Goal: Information Seeking & Learning: Learn about a topic

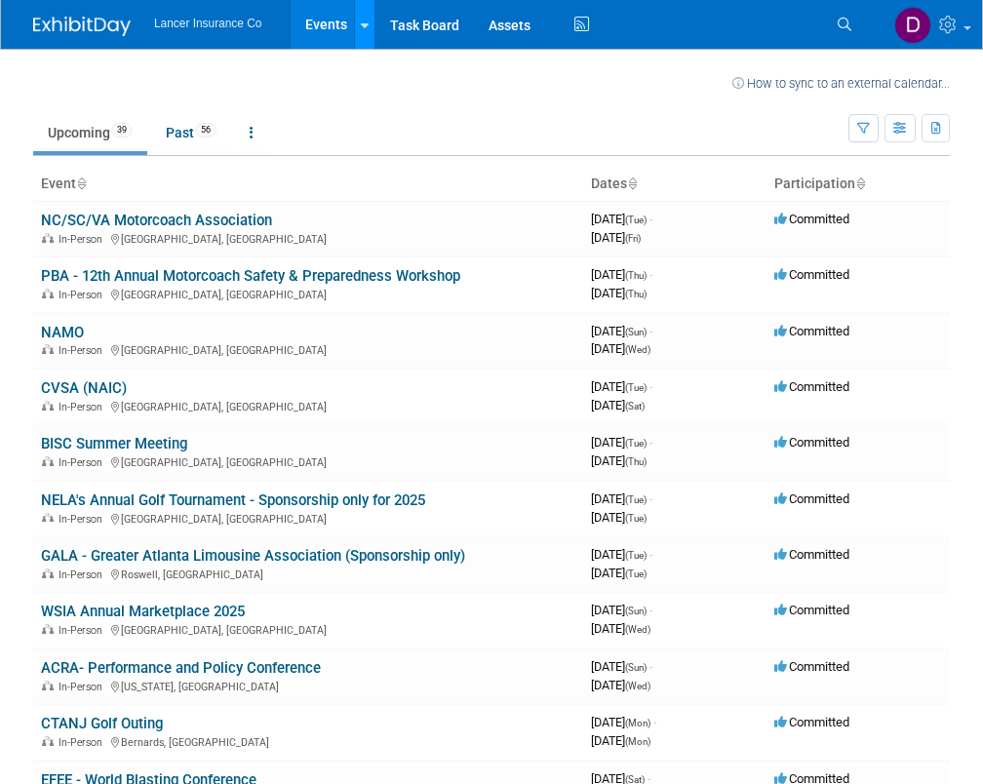
click at [364, 38] on link at bounding box center [364, 24] width 20 height 49
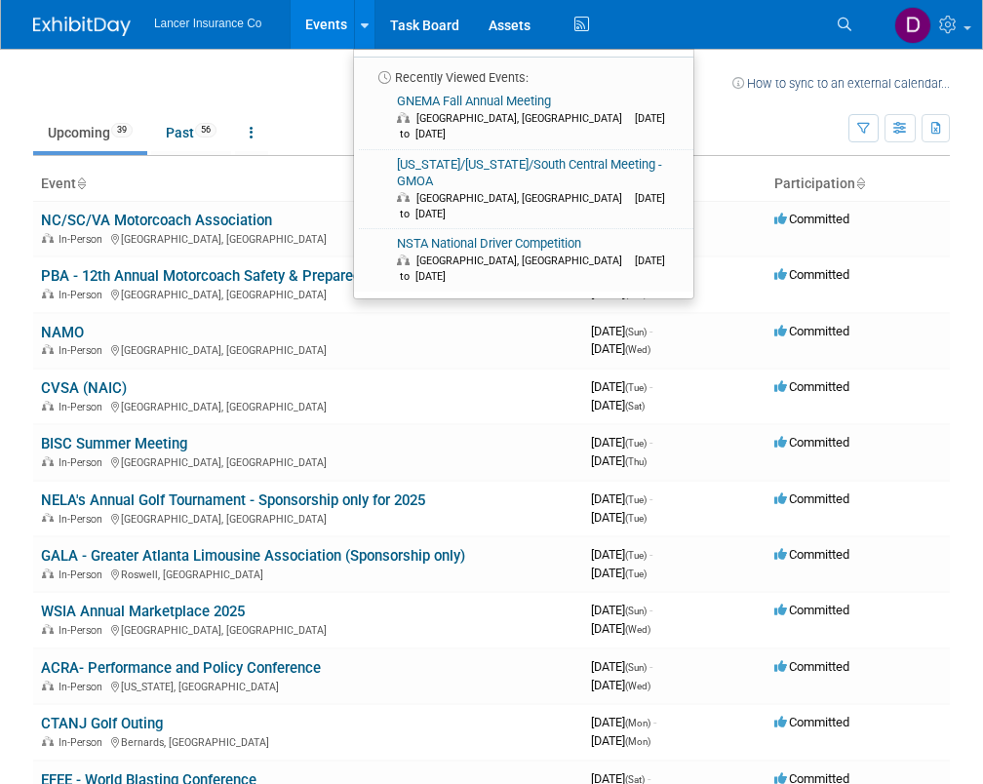
click at [319, 82] on td at bounding box center [400, 80] width 663 height 24
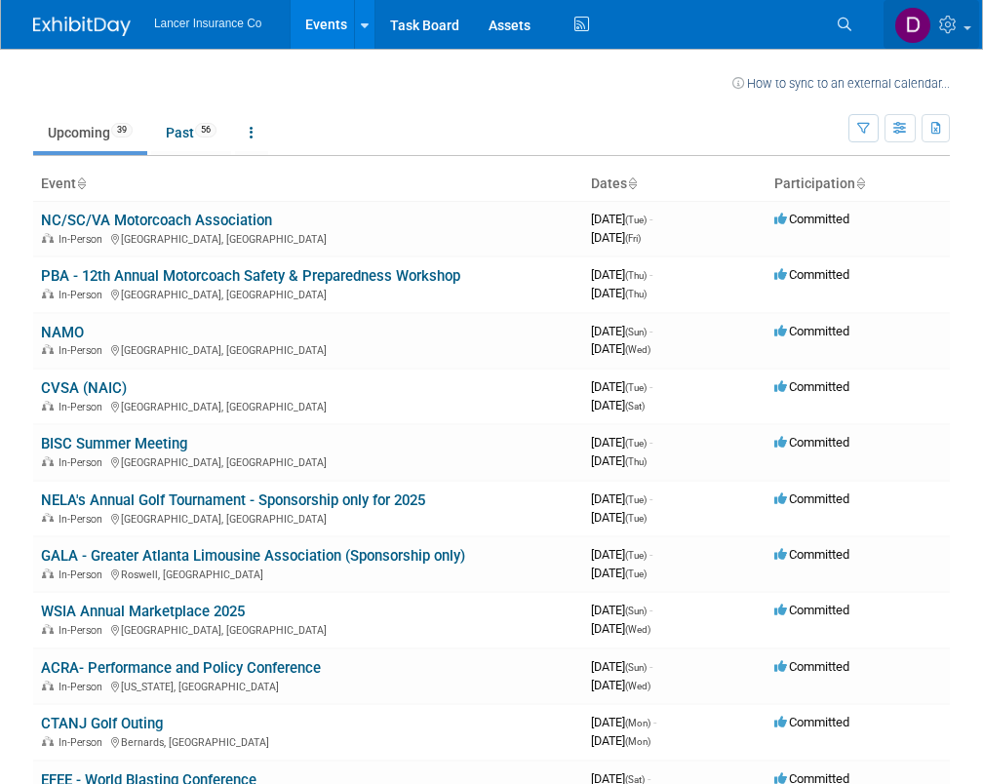
click at [915, 32] on img at bounding box center [912, 25] width 37 height 37
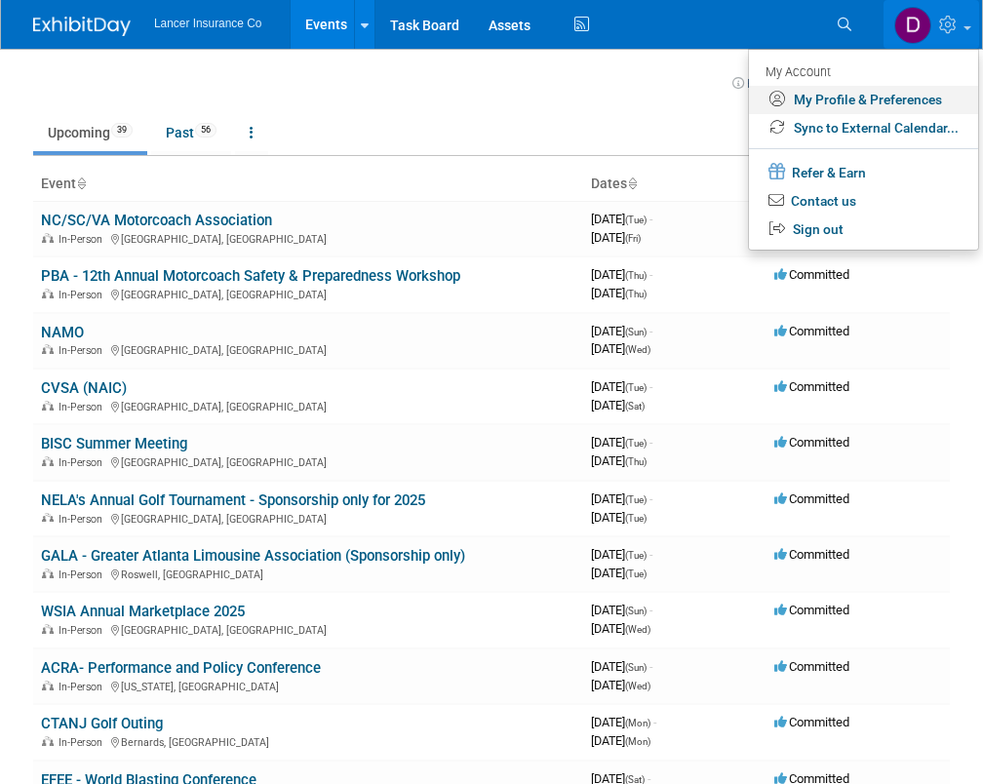
click at [887, 96] on link "My Profile & Preferences" at bounding box center [863, 100] width 229 height 28
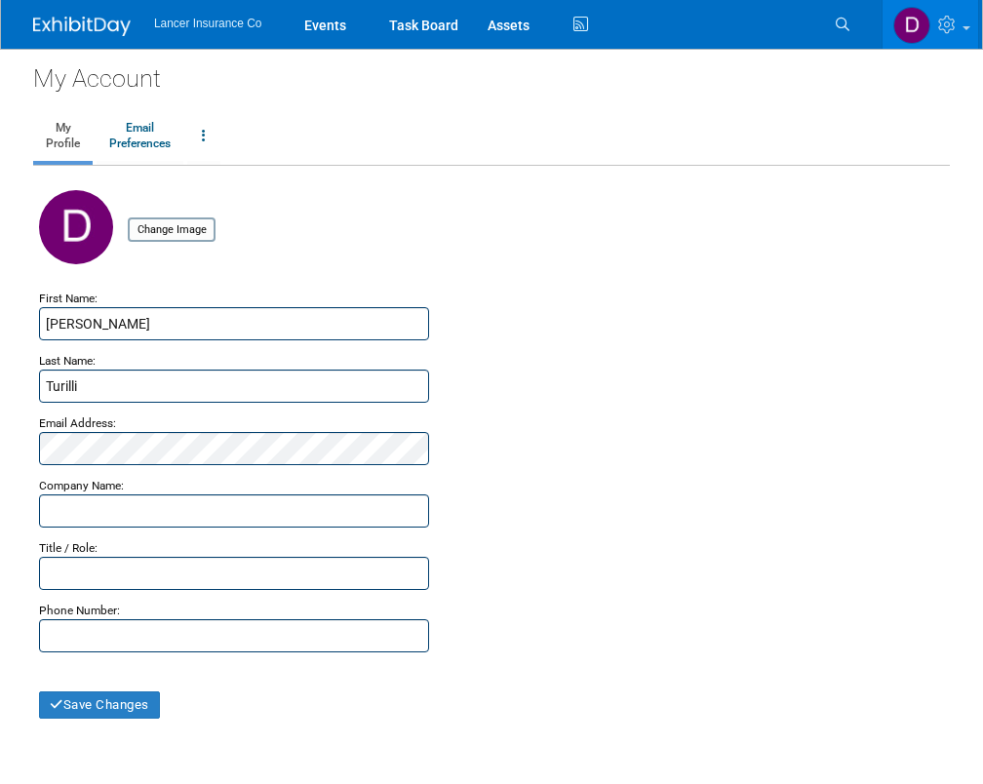
click at [51, 21] on img at bounding box center [82, 27] width 98 height 20
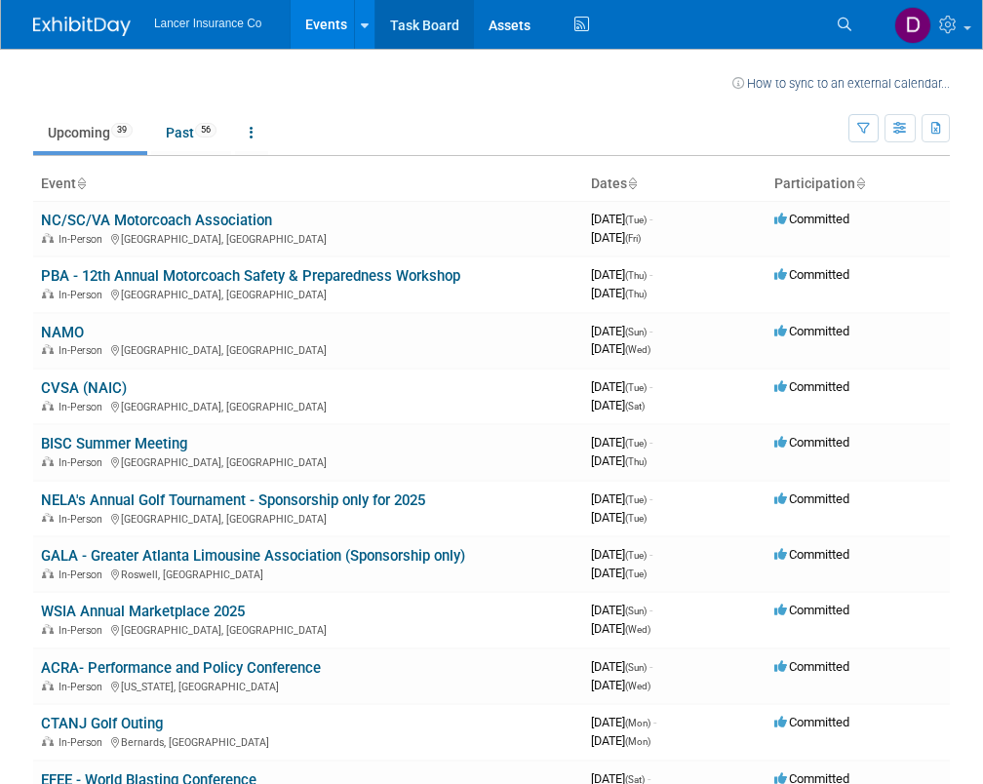
click at [448, 28] on link "Task Board" at bounding box center [424, 24] width 98 height 49
click at [217, 31] on ul "Lancer Insurance Co Events Recently Viewed Events: GNEMA Fall Annual Meeting At…" at bounding box center [374, 24] width 440 height 49
click at [367, 29] on icon at bounding box center [365, 26] width 8 height 13
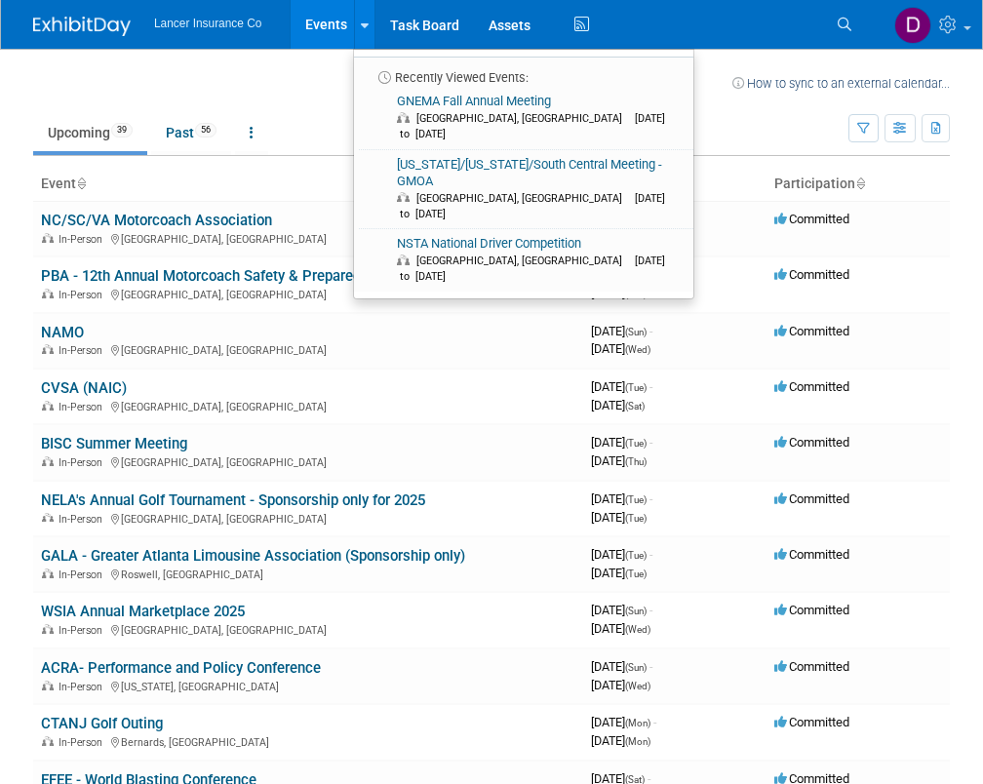
click at [342, 85] on td at bounding box center [400, 80] width 663 height 24
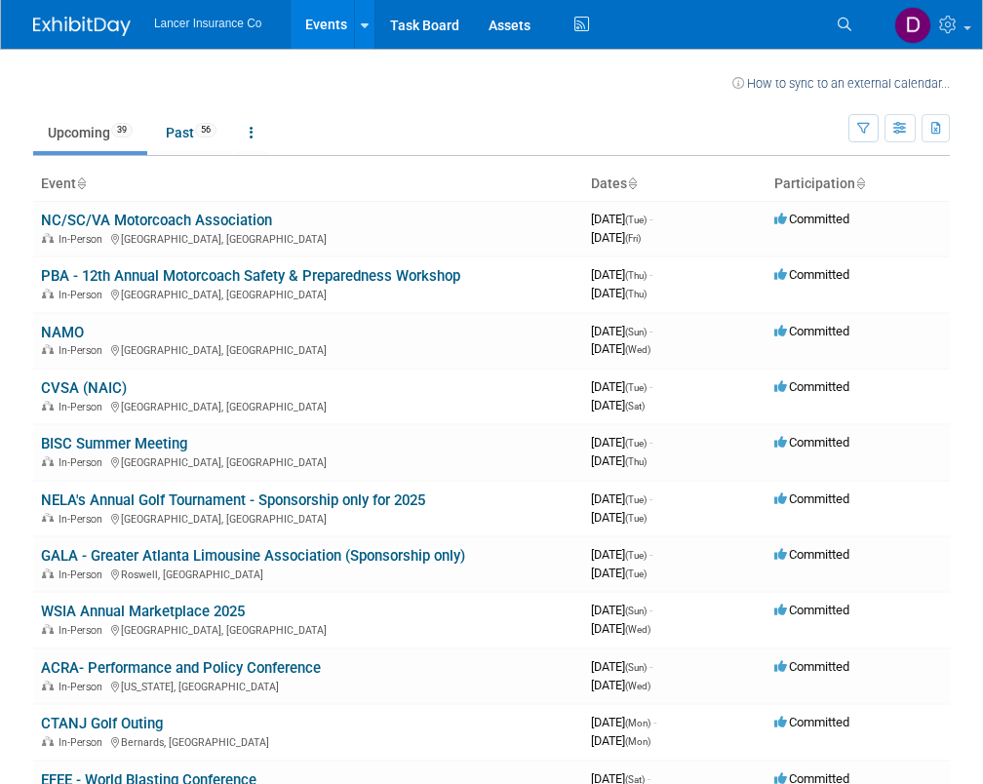
click at [82, 128] on link "Upcoming 39" at bounding box center [90, 132] width 114 height 37
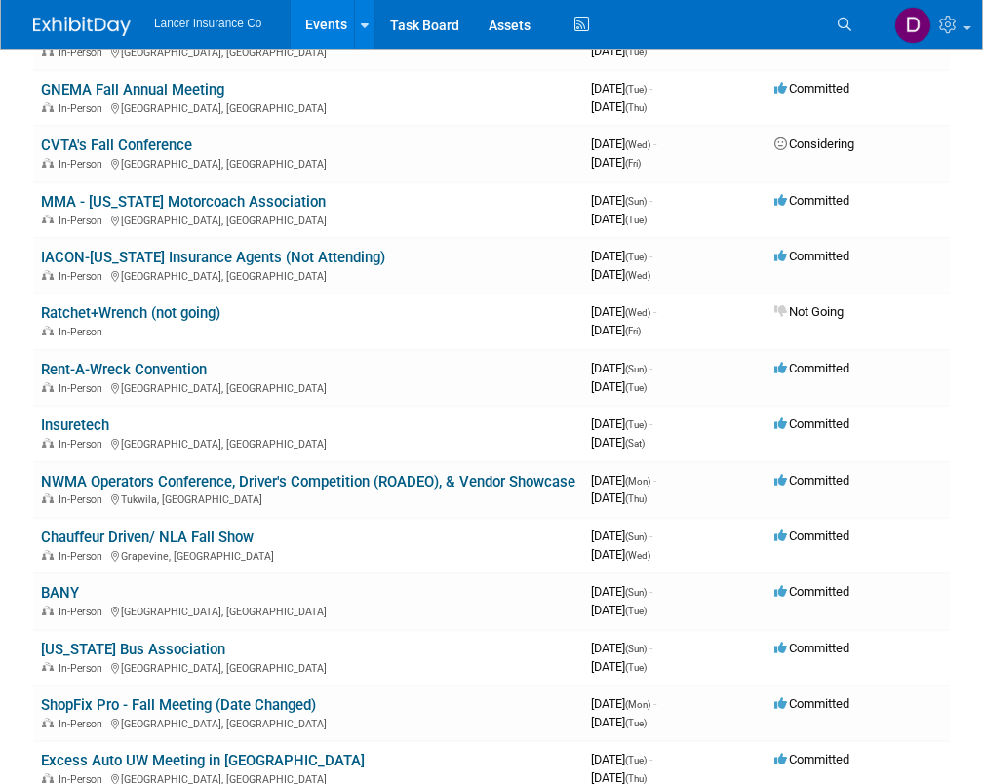
scroll to position [780, 0]
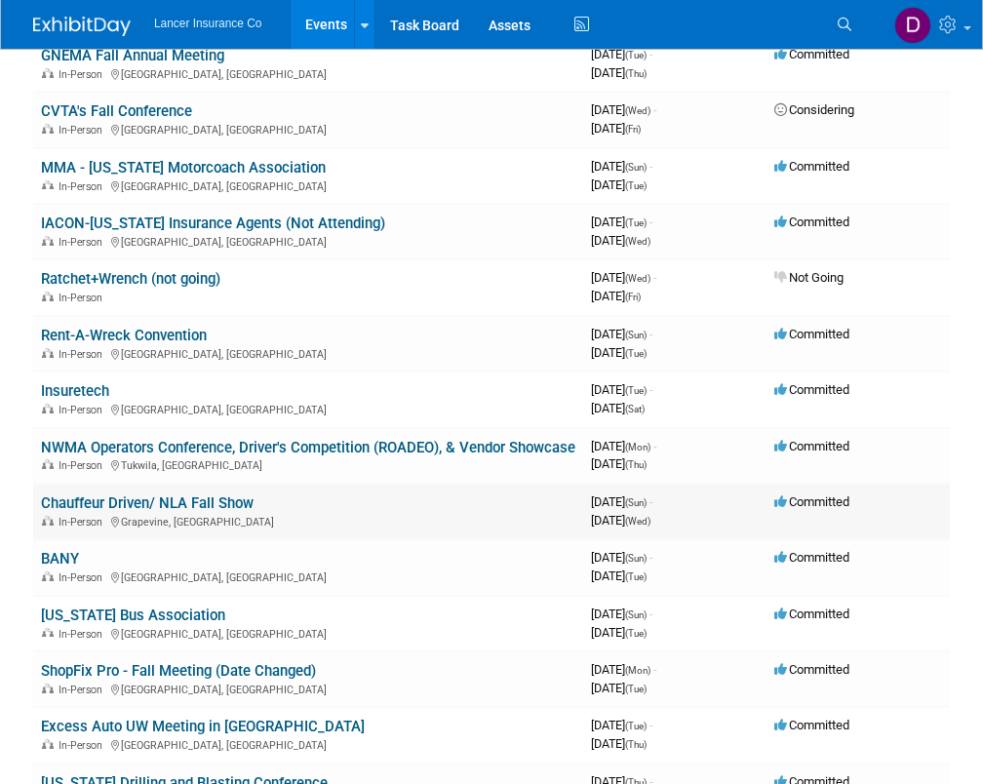
click at [230, 512] on link "Chauffeur Driven/ NLA Fall Show" at bounding box center [147, 503] width 213 height 18
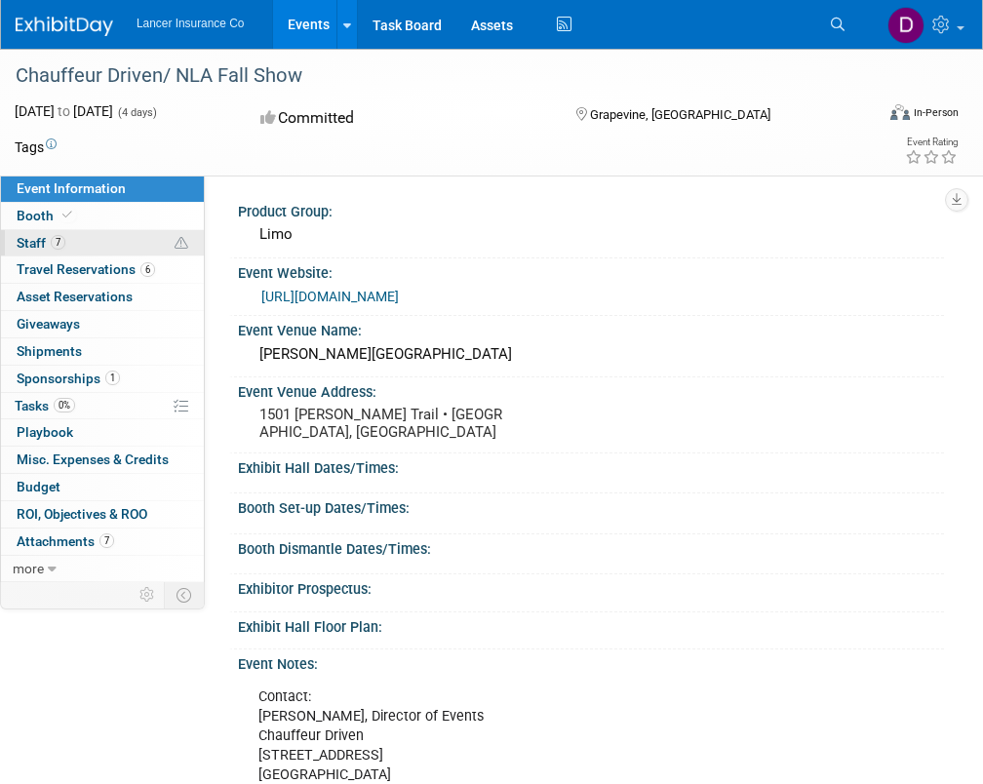
click at [25, 249] on span "Staff 7" at bounding box center [41, 243] width 49 height 16
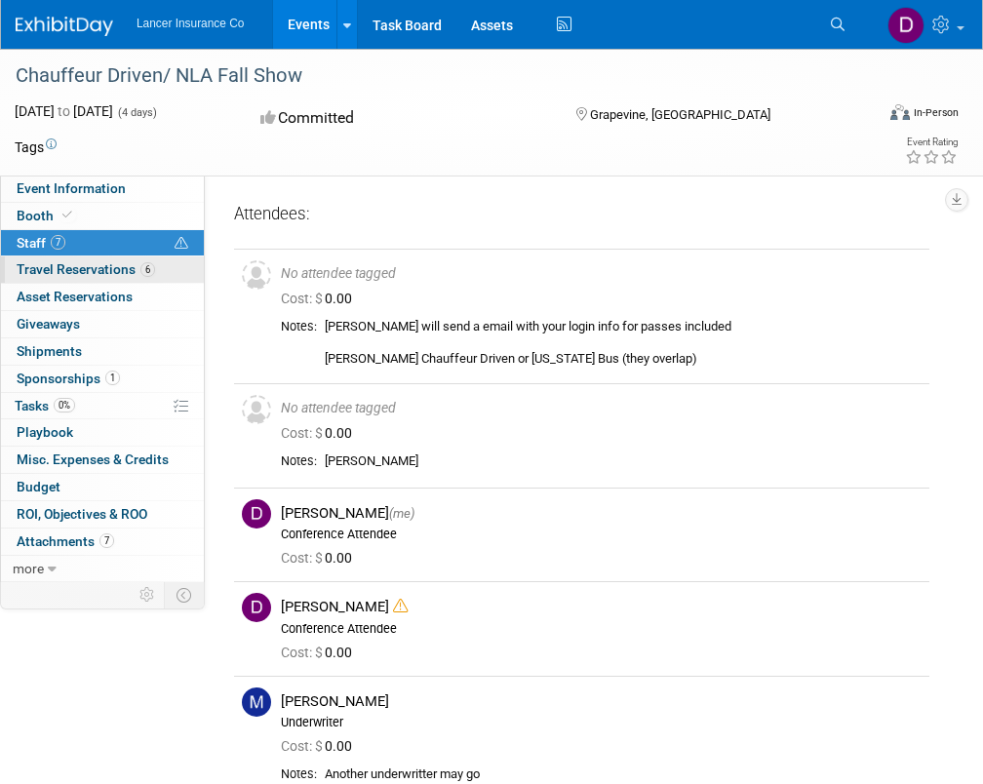
click at [91, 263] on span "Travel Reservations 6" at bounding box center [86, 269] width 138 height 16
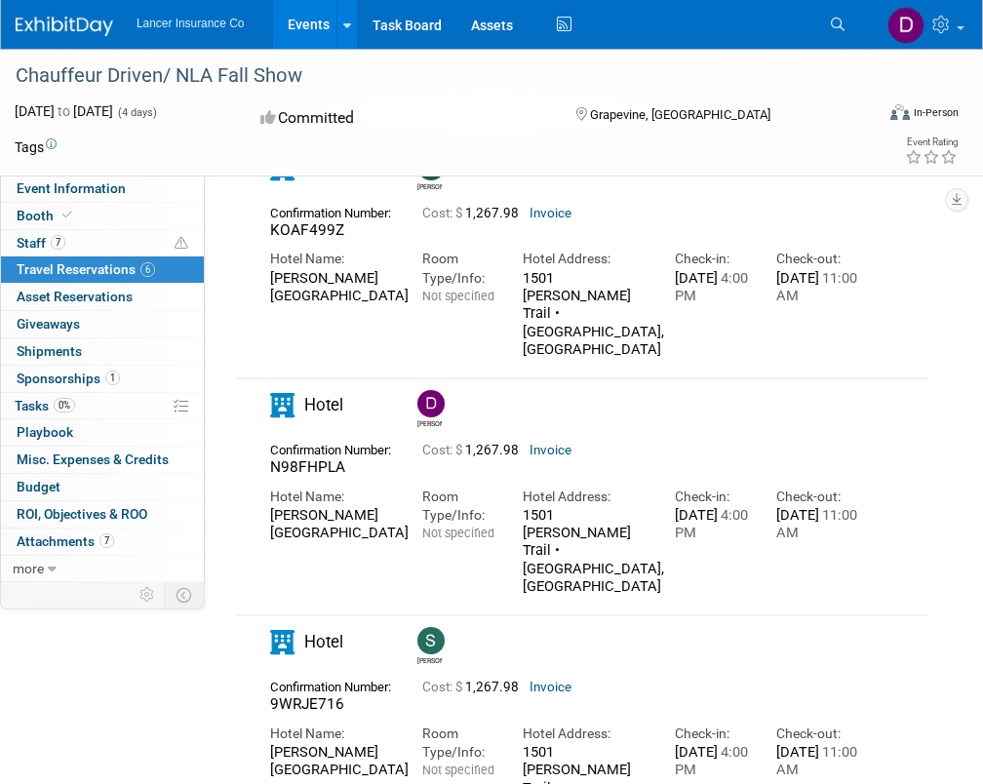
scroll to position [159, 0]
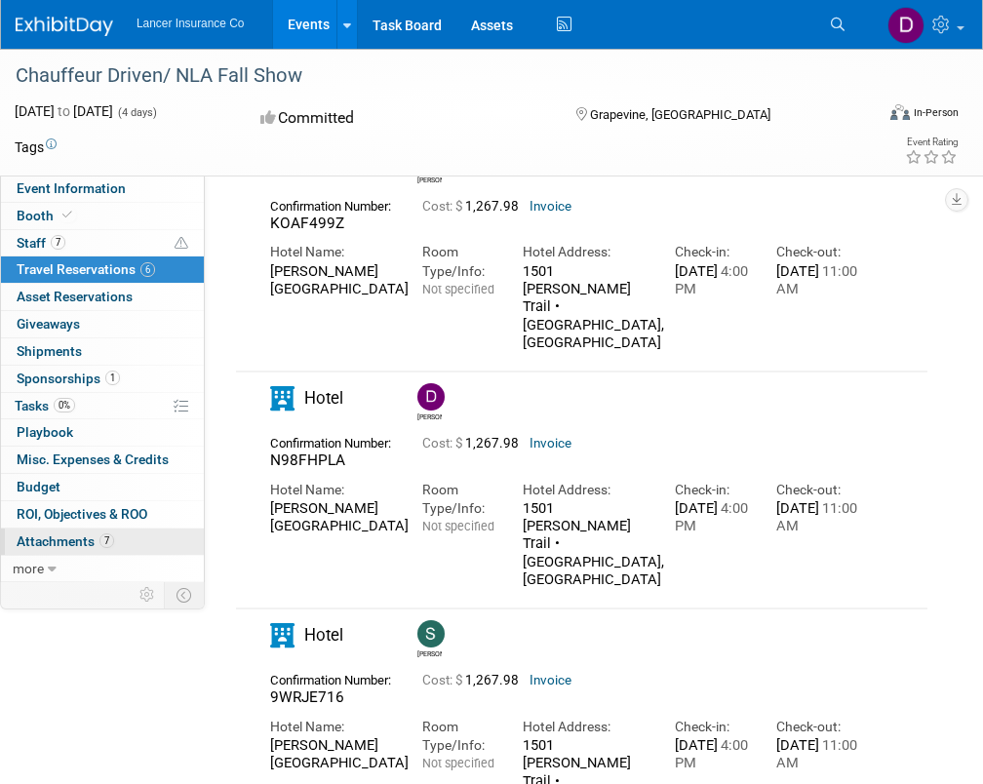
click at [69, 545] on span "Attachments 7" at bounding box center [66, 541] width 98 height 16
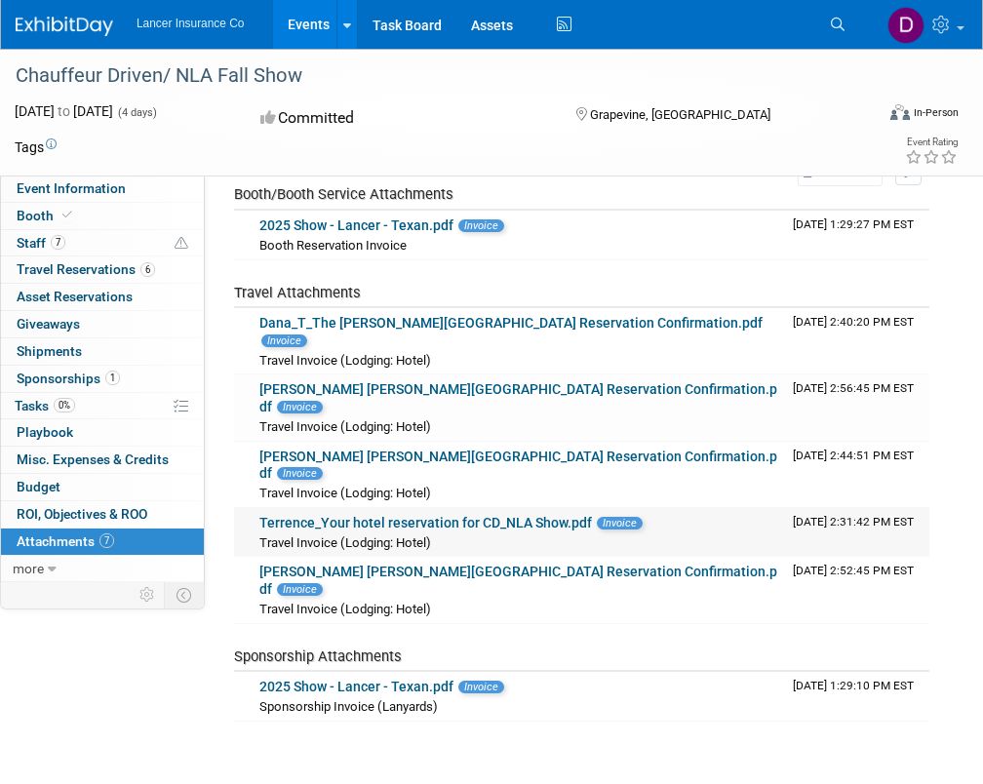
scroll to position [0, 0]
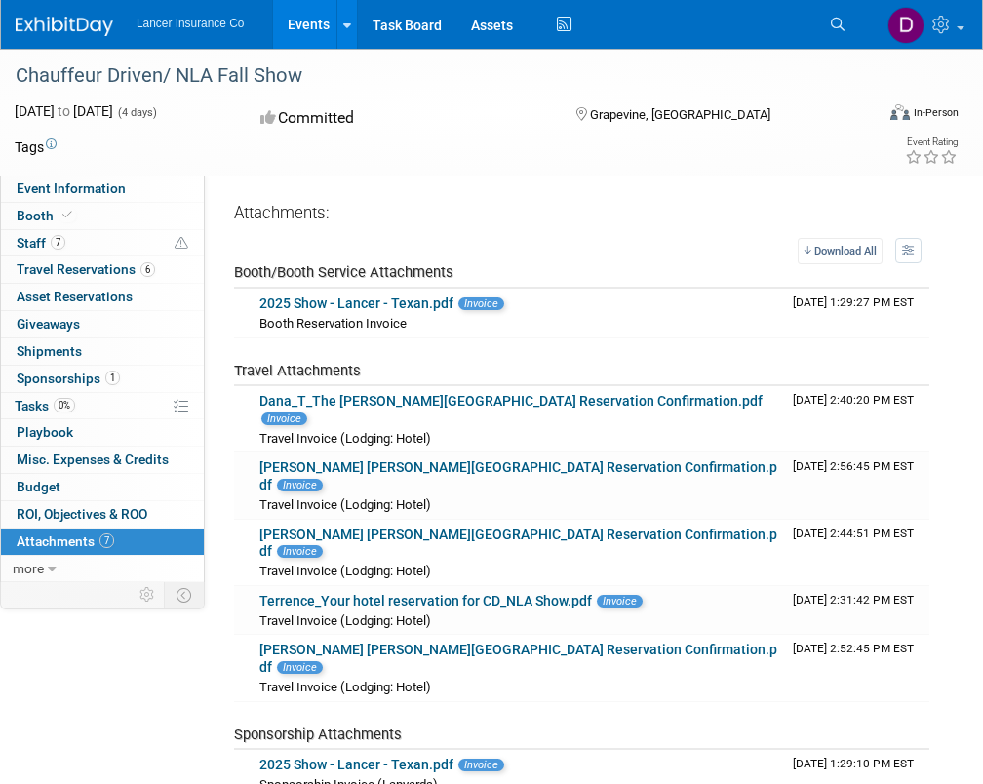
click at [305, 17] on link "Events" at bounding box center [308, 24] width 71 height 49
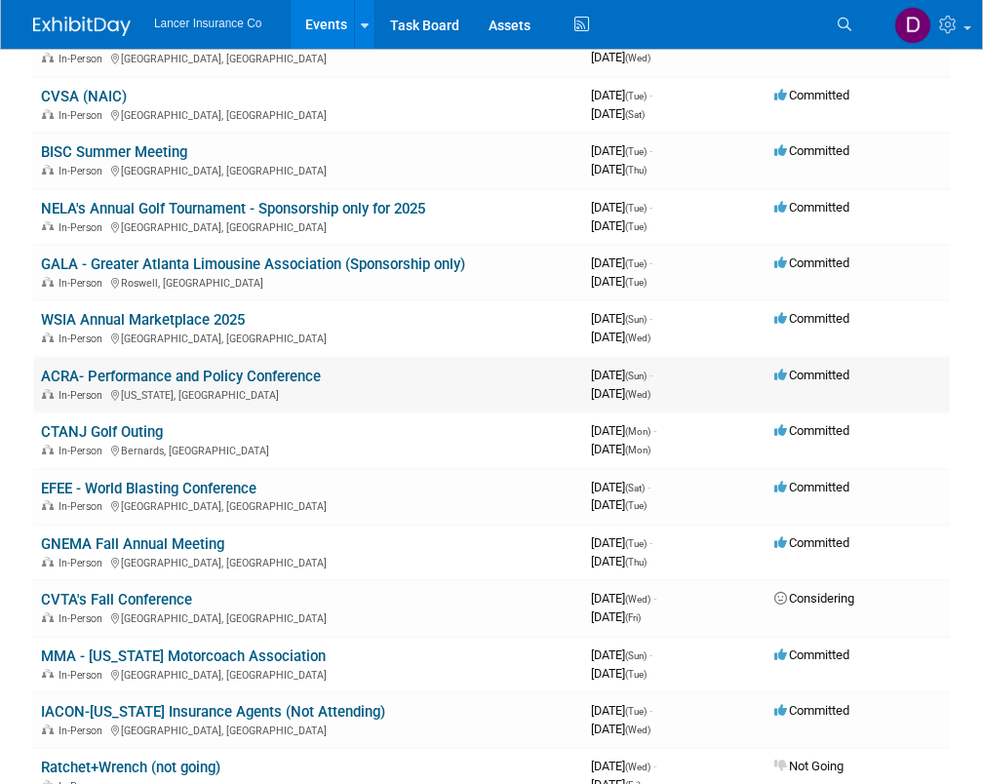
scroll to position [293, 0]
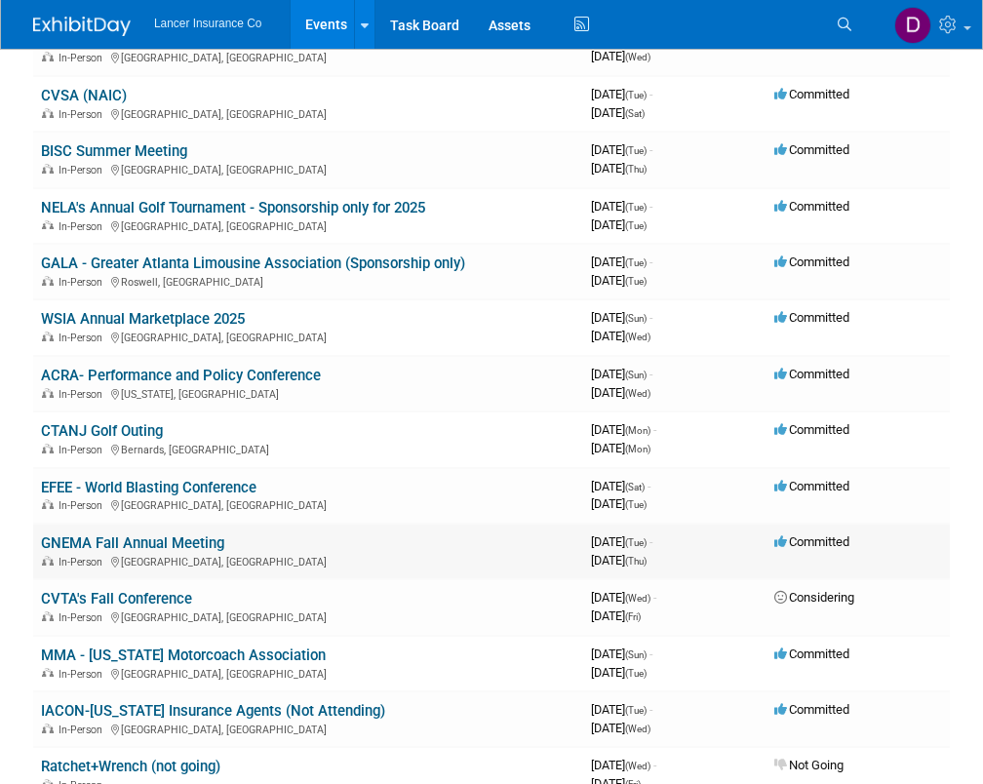
click at [96, 543] on link "GNEMA Fall Annual Meeting" at bounding box center [132, 543] width 183 height 18
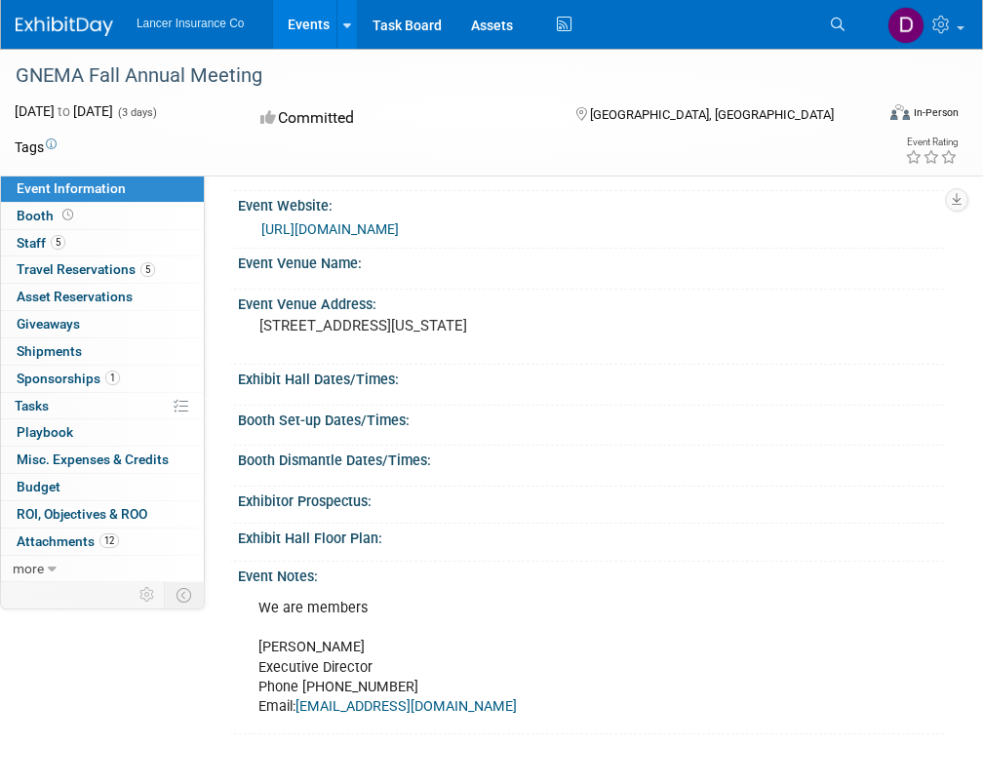
scroll to position [195, 0]
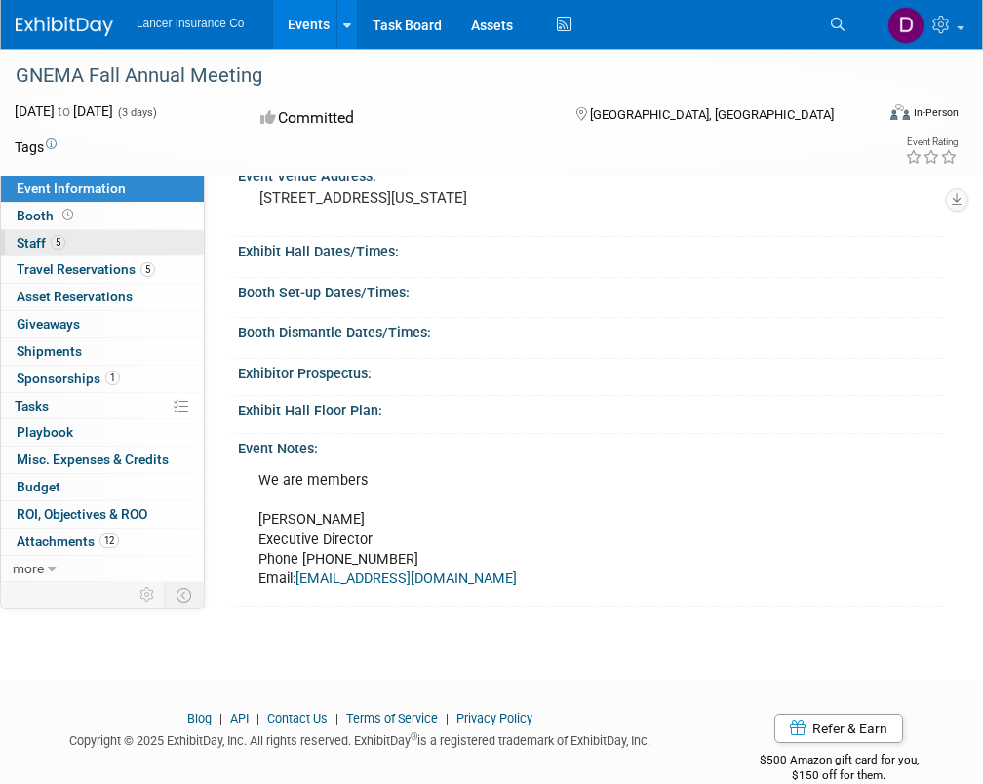
click at [22, 243] on span "Staff 5" at bounding box center [41, 243] width 49 height 16
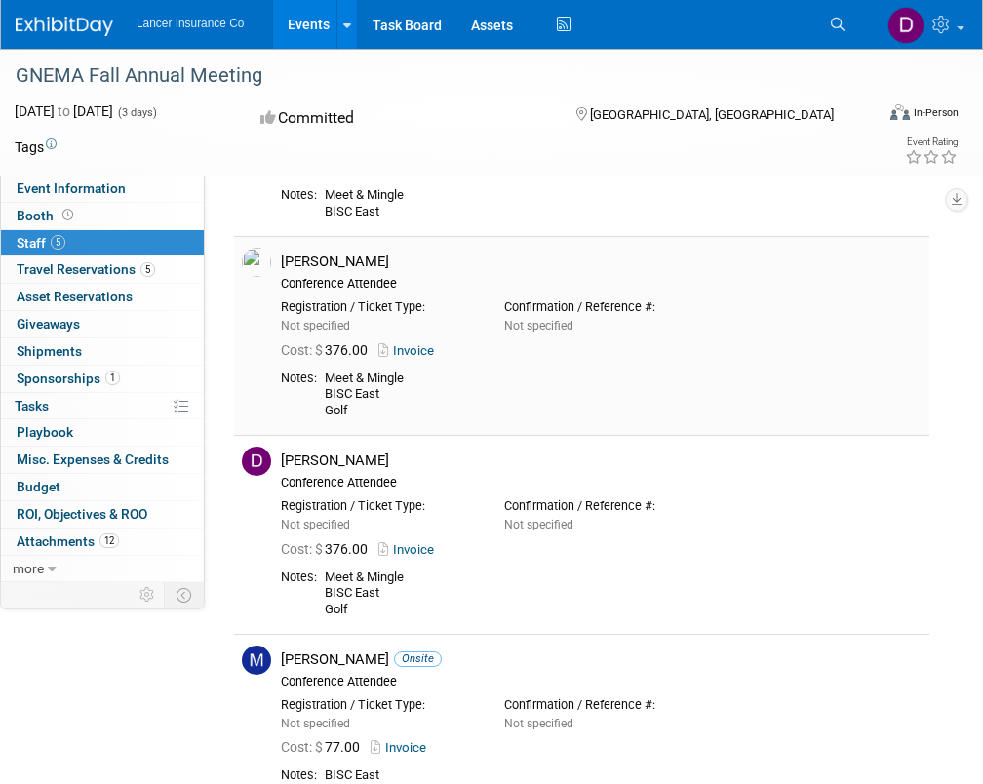
click at [254, 262] on img at bounding box center [256, 262] width 29 height 29
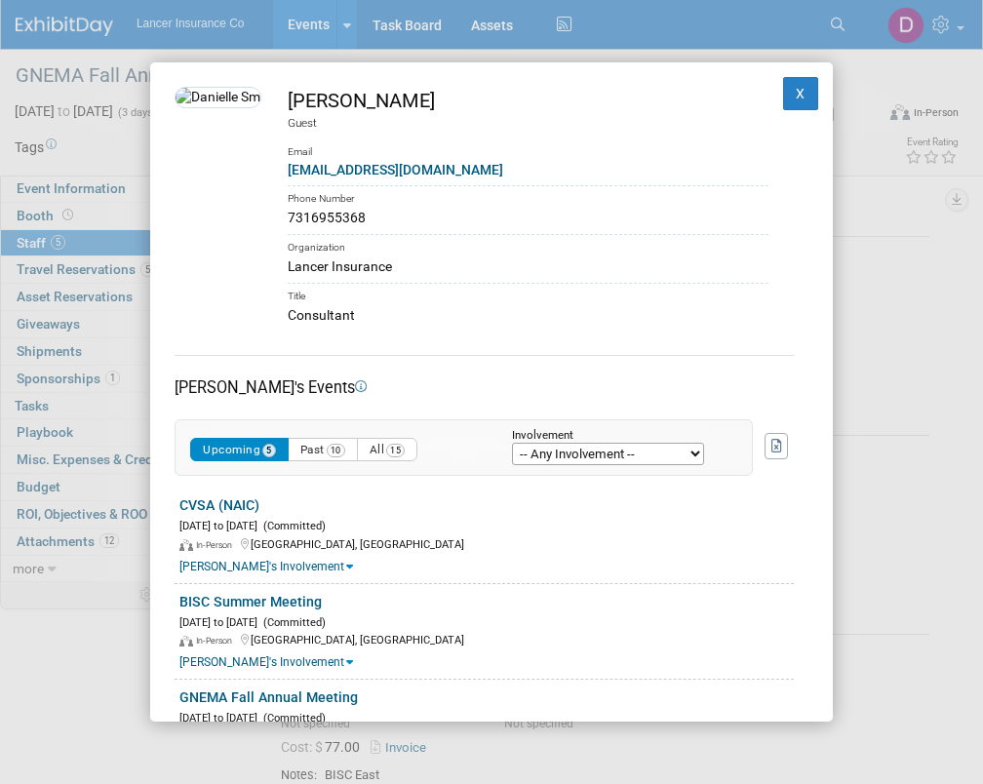
click at [225, 108] on img at bounding box center [218, 97] width 87 height 21
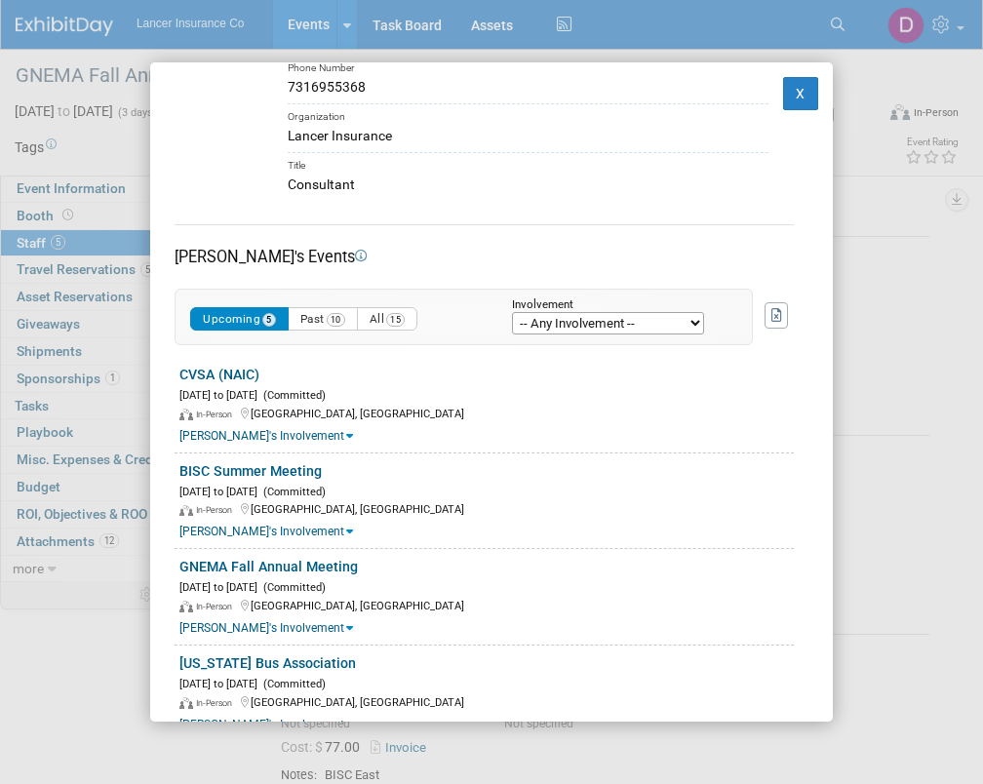
scroll to position [0, 0]
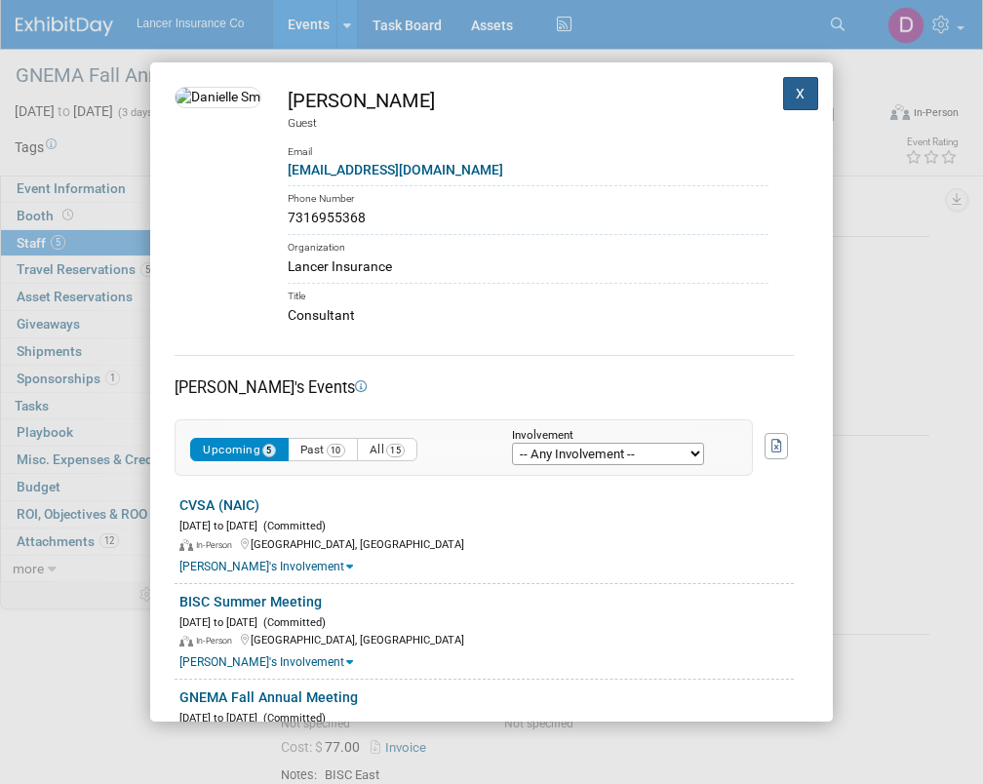
click at [795, 90] on button "X" at bounding box center [800, 93] width 35 height 33
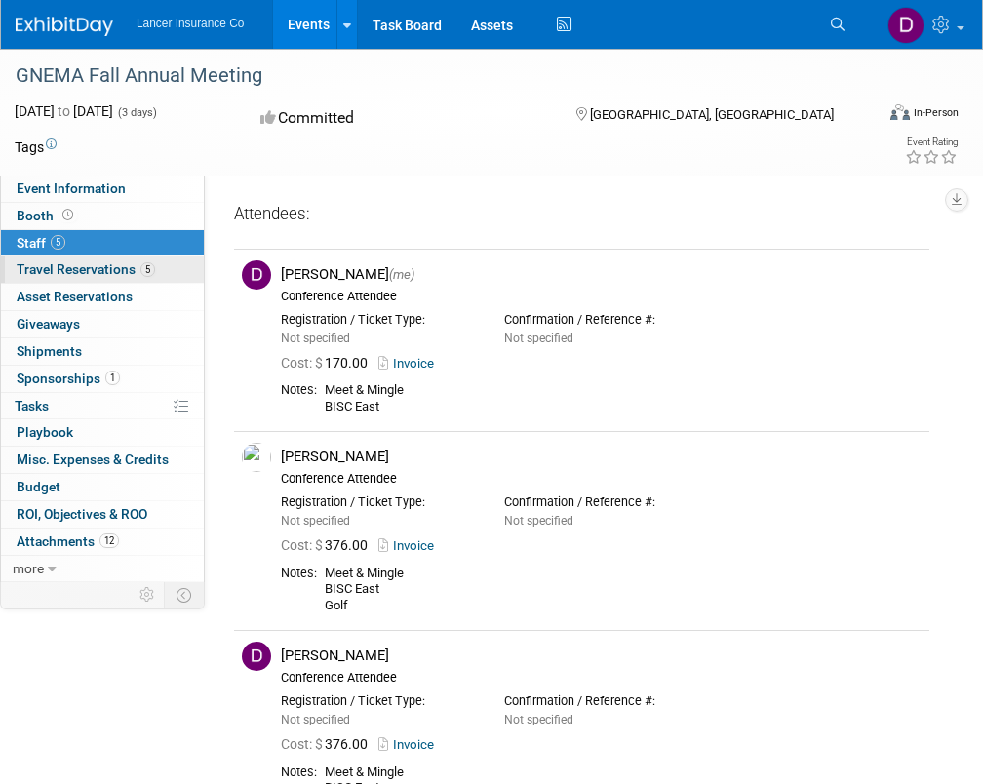
click at [74, 270] on span "Travel Reservations 5" at bounding box center [86, 269] width 138 height 16
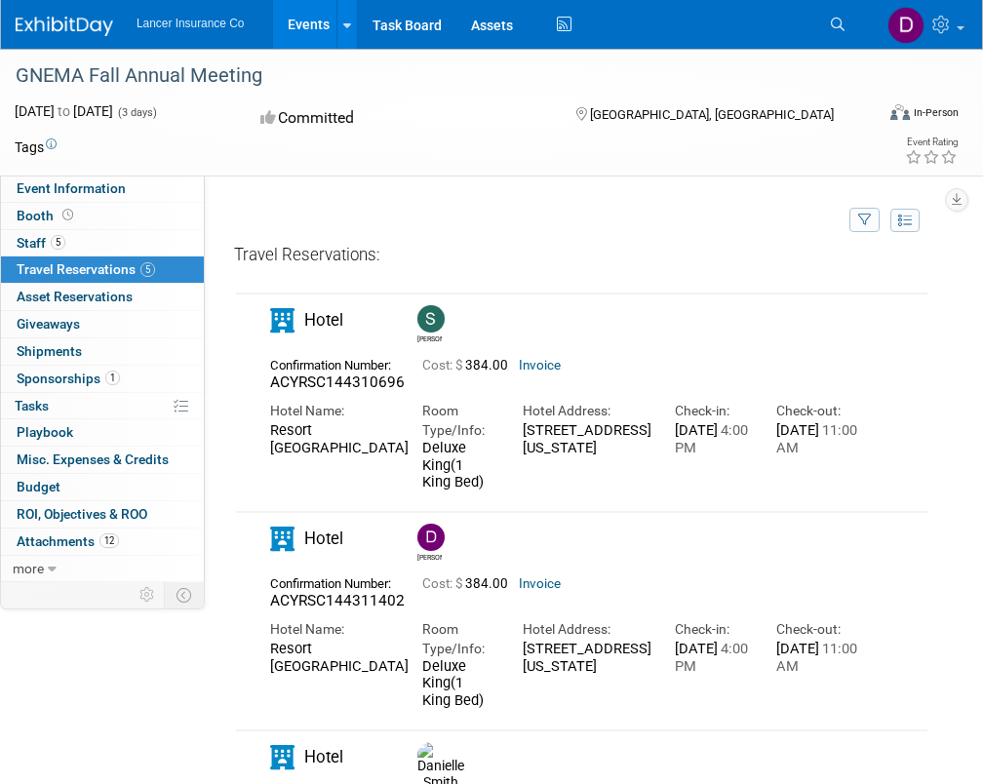
scroll to position [195, 0]
